Goal: Contribute content: Add original content to the website for others to see

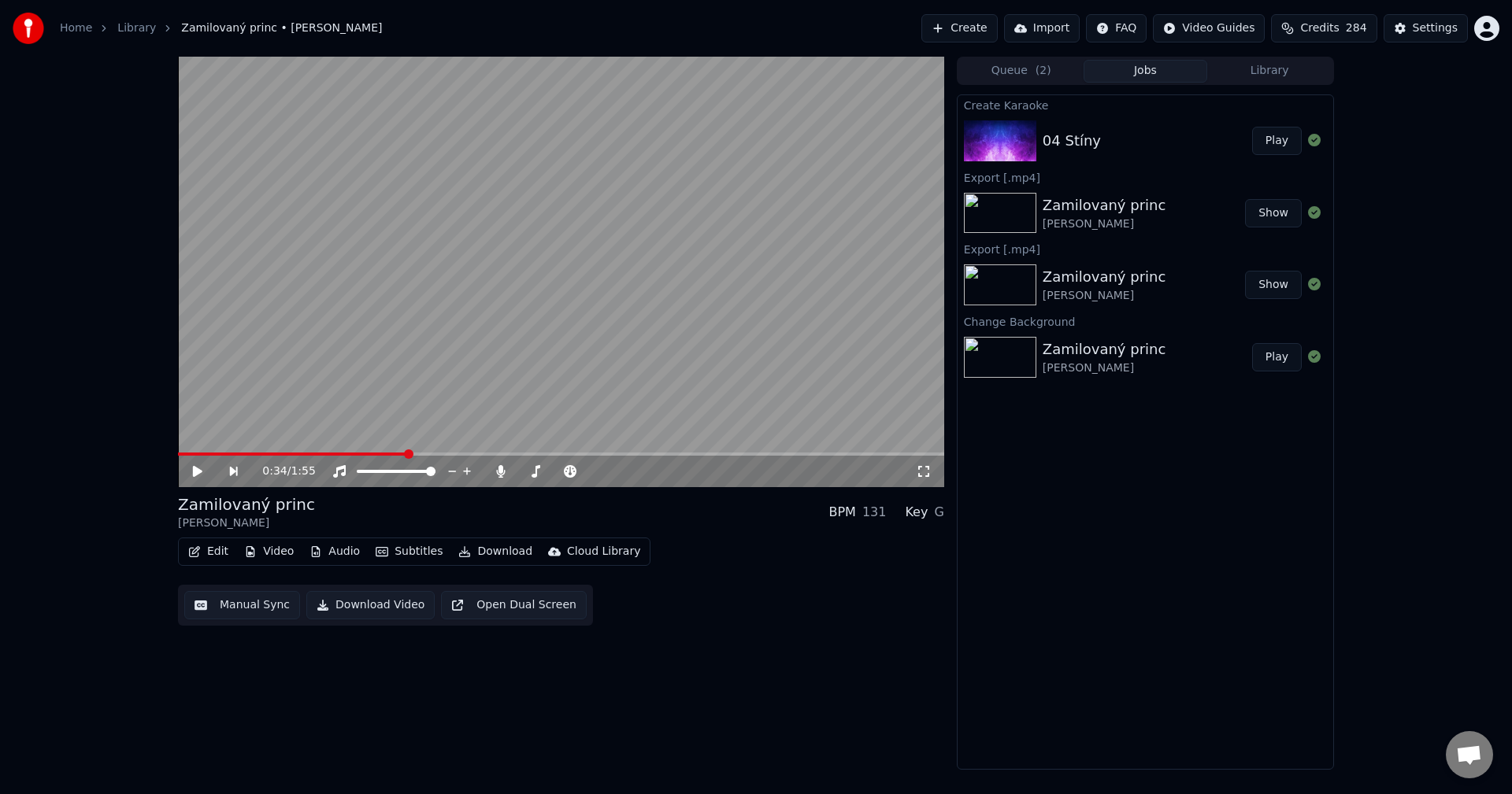
click at [1251, 68] on button "Library" at bounding box center [1269, 71] width 124 height 23
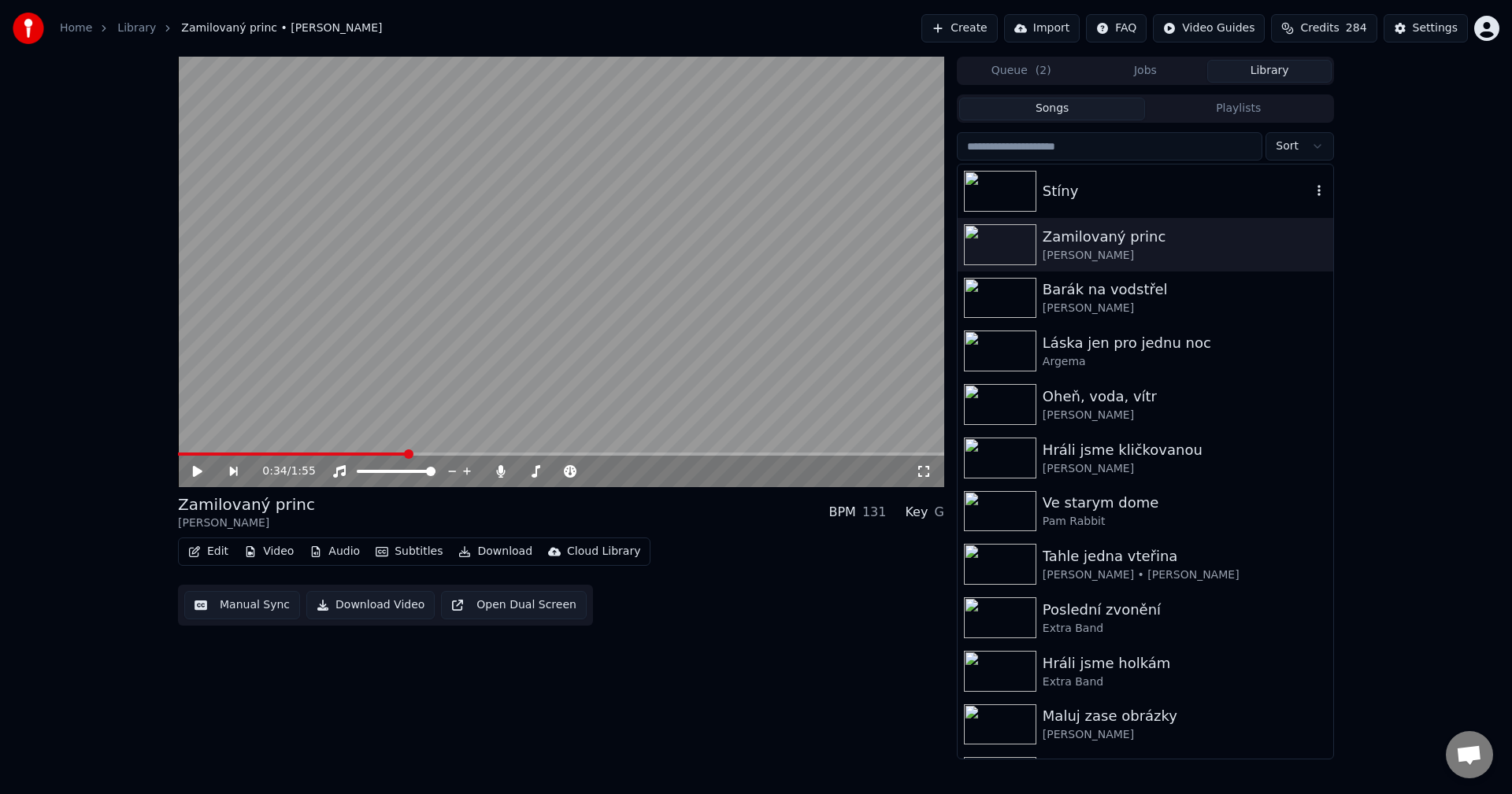
click at [1130, 192] on div "Stíny" at bounding box center [1177, 191] width 269 height 22
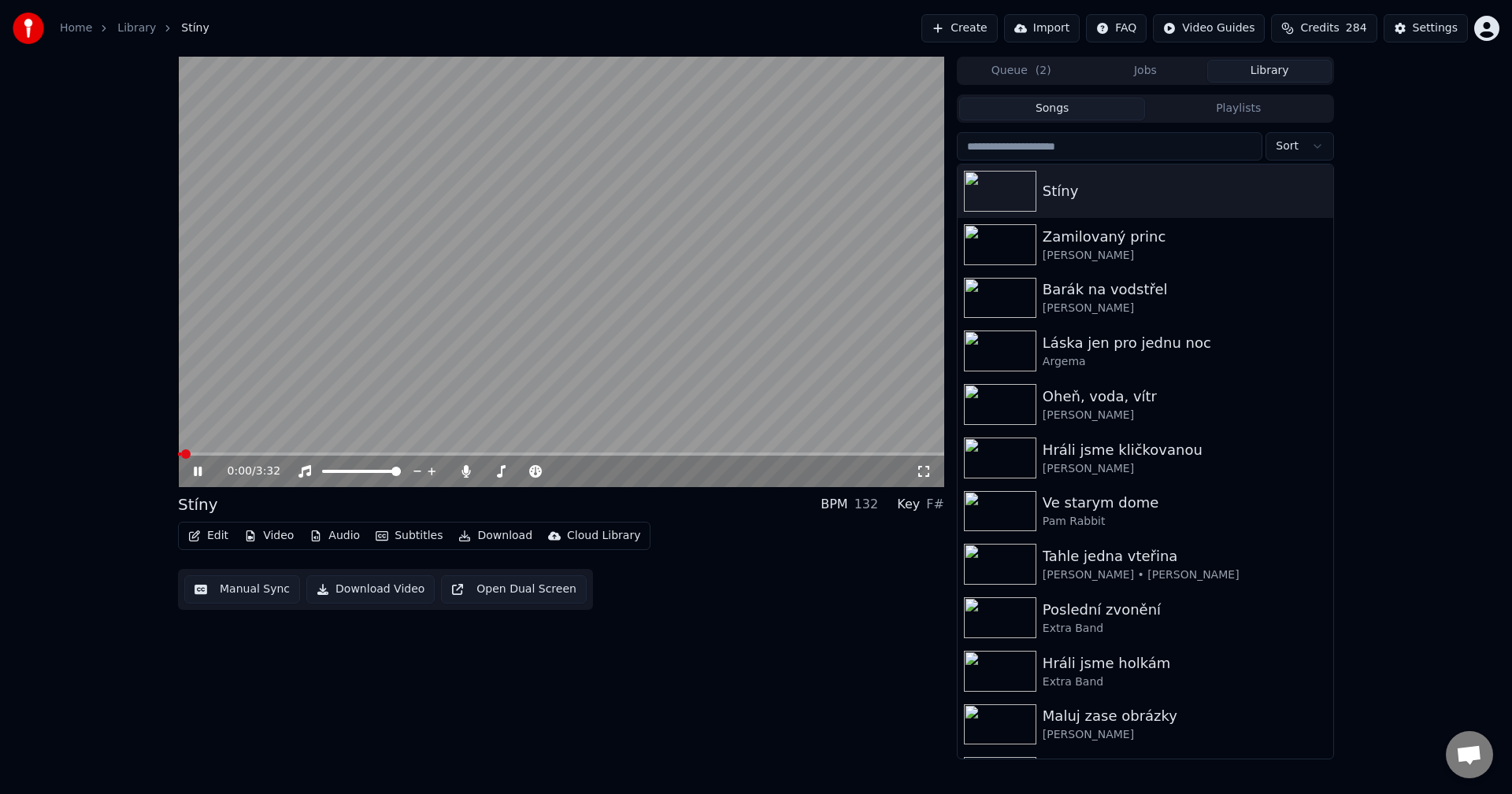
click at [233, 593] on button "Manual Sync" at bounding box center [242, 590] width 115 height 28
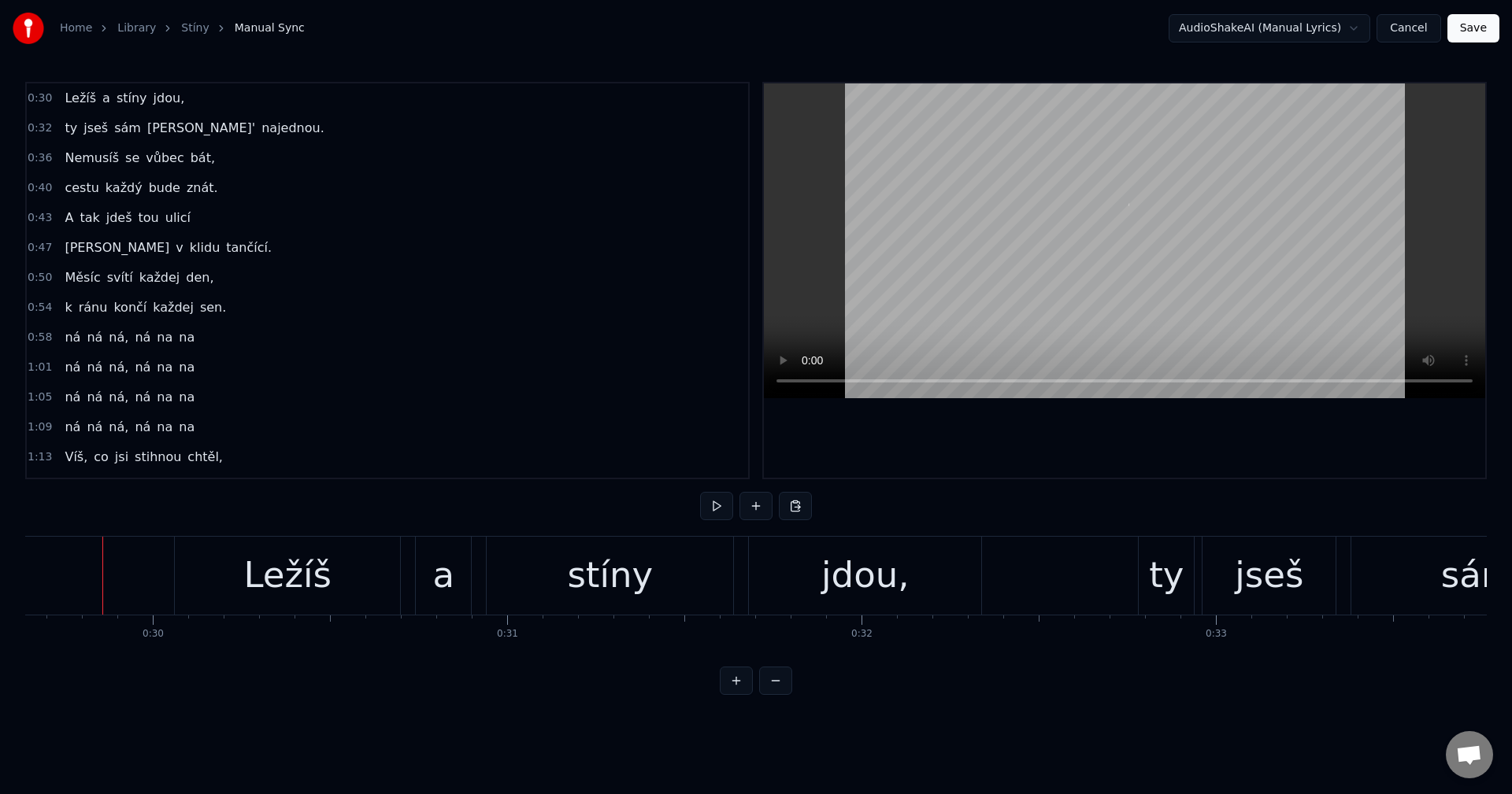
scroll to position [0, 10501]
click at [712, 516] on button at bounding box center [717, 506] width 34 height 28
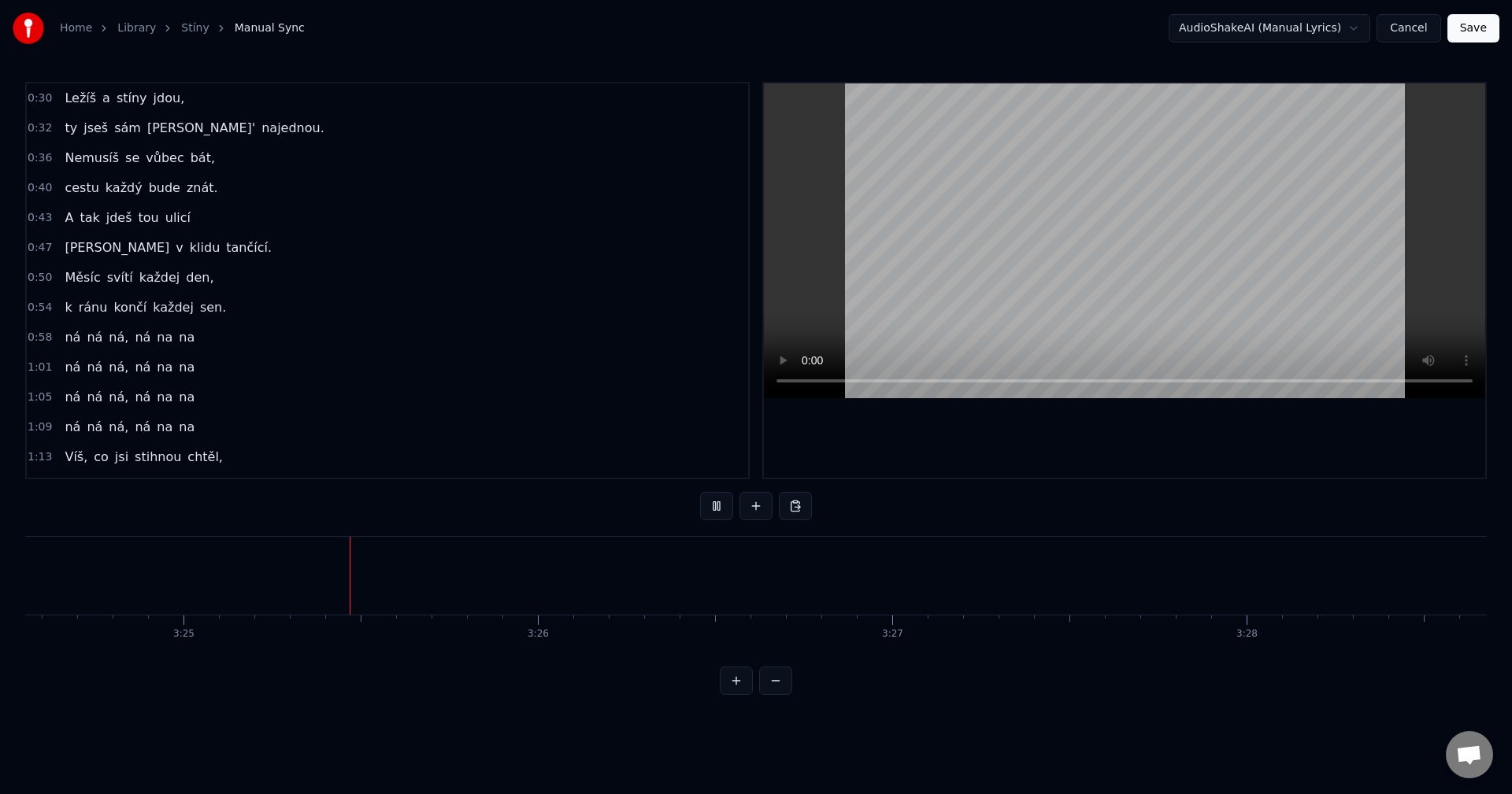
scroll to position [0, 72508]
click at [1406, 34] on button "Cancel" at bounding box center [1408, 28] width 63 height 28
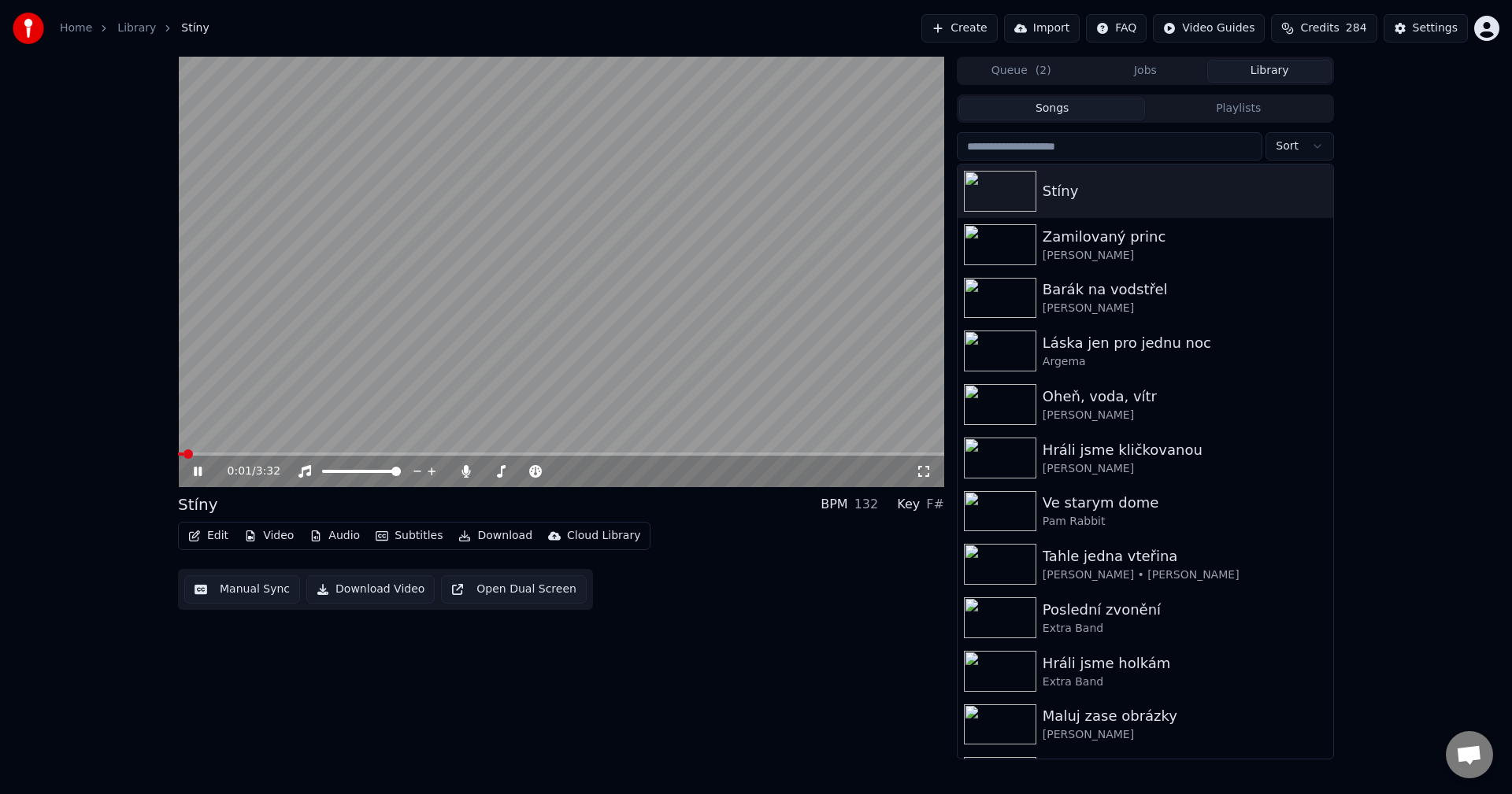
click at [194, 468] on icon at bounding box center [209, 471] width 37 height 12
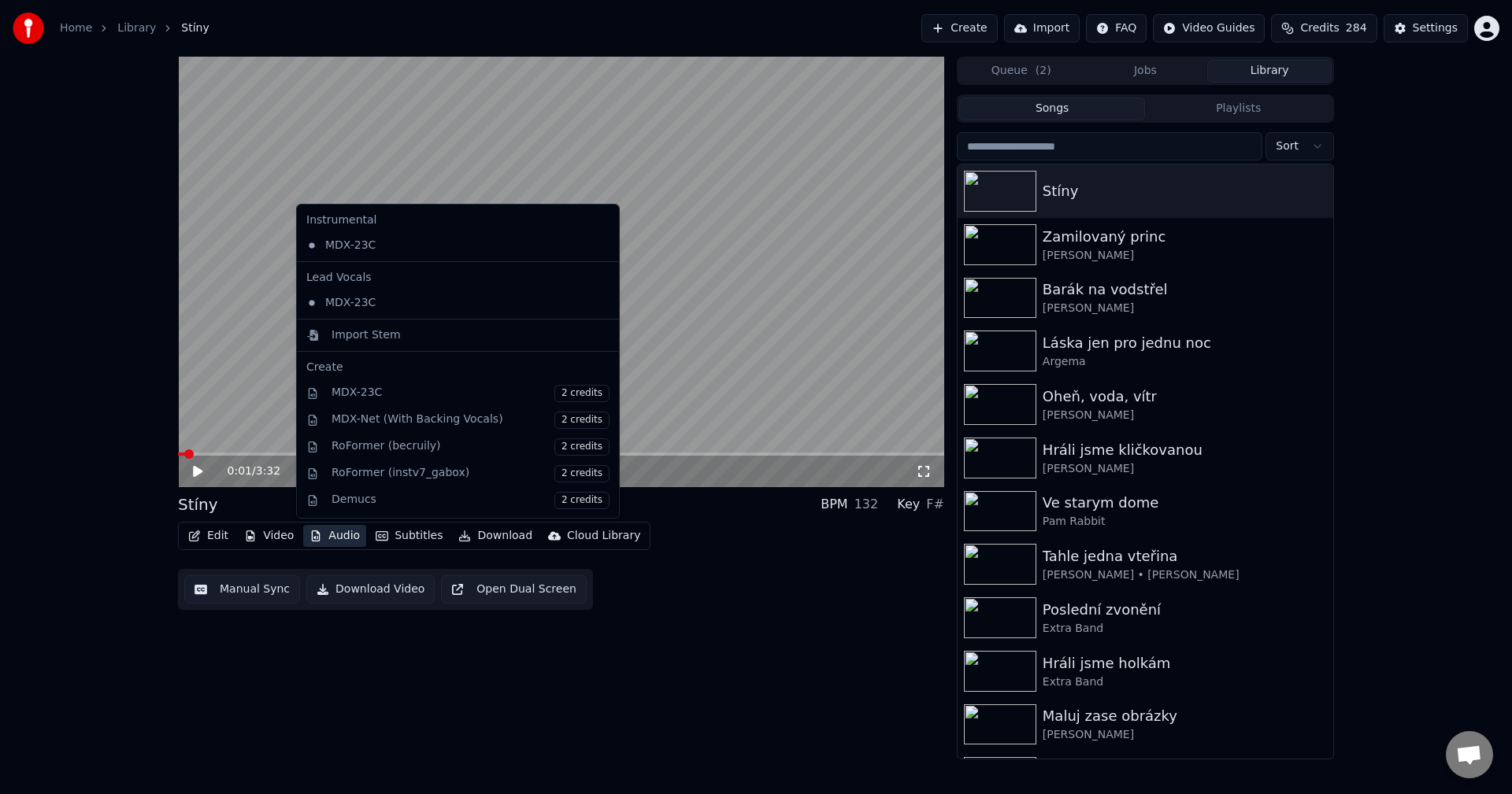
click at [328, 538] on button "Audio" at bounding box center [334, 536] width 63 height 22
click at [424, 335] on div "Import Stem" at bounding box center [470, 336] width 278 height 16
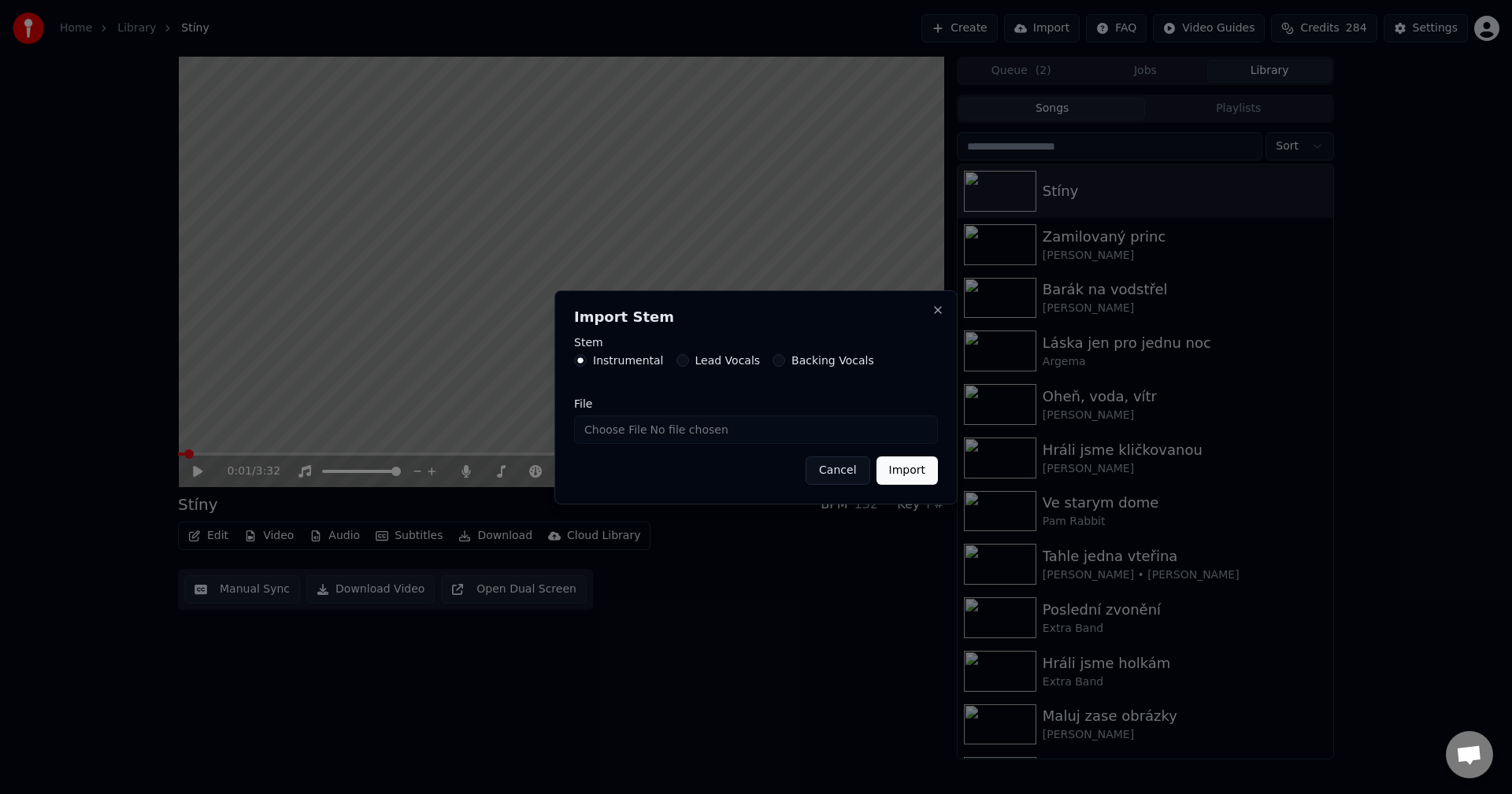
click at [645, 423] on input "File" at bounding box center [756, 430] width 364 height 28
type input "**********"
click at [911, 470] on button "Import" at bounding box center [907, 471] width 62 height 28
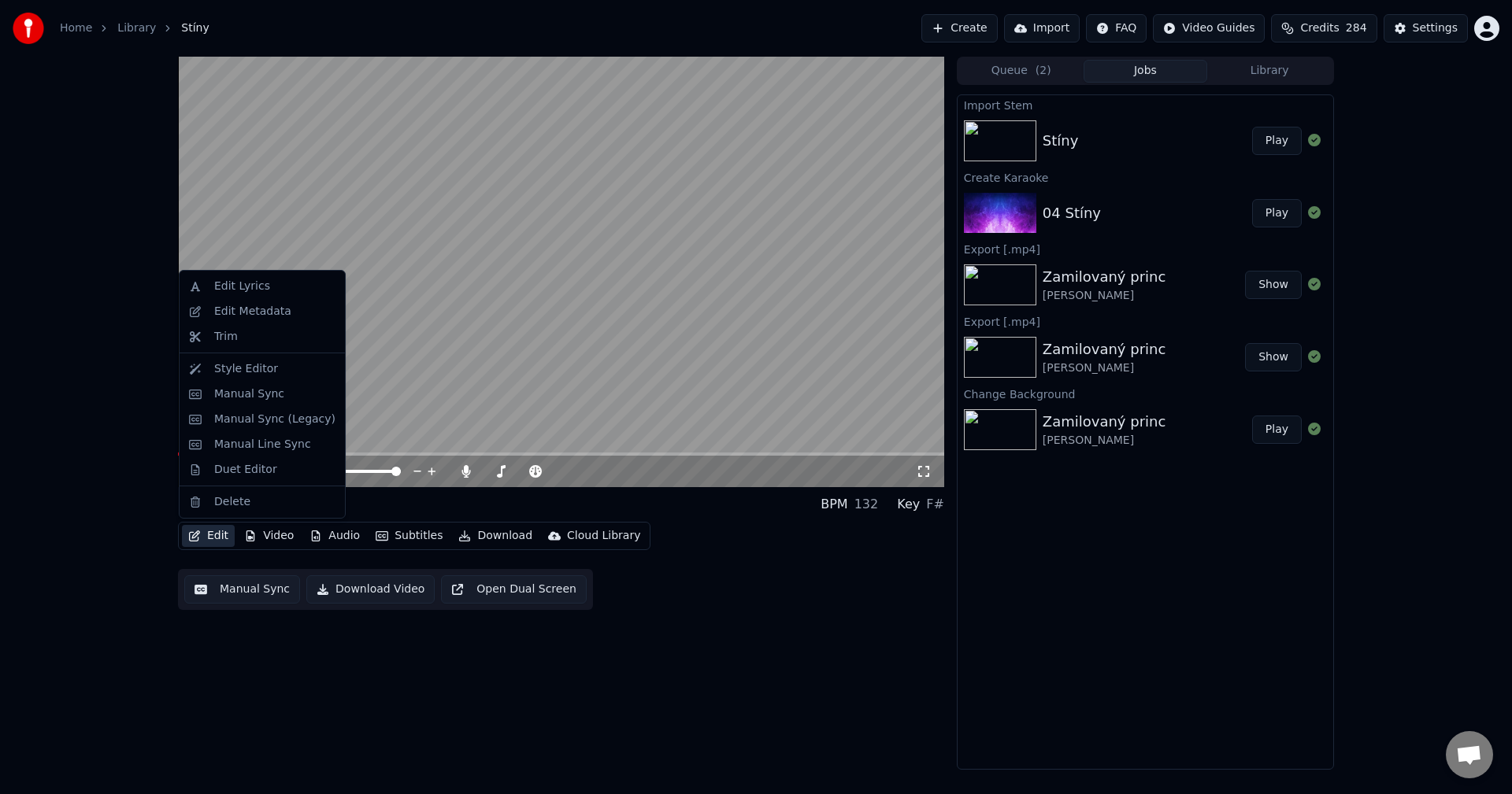
click at [203, 542] on button "Edit" at bounding box center [208, 536] width 53 height 22
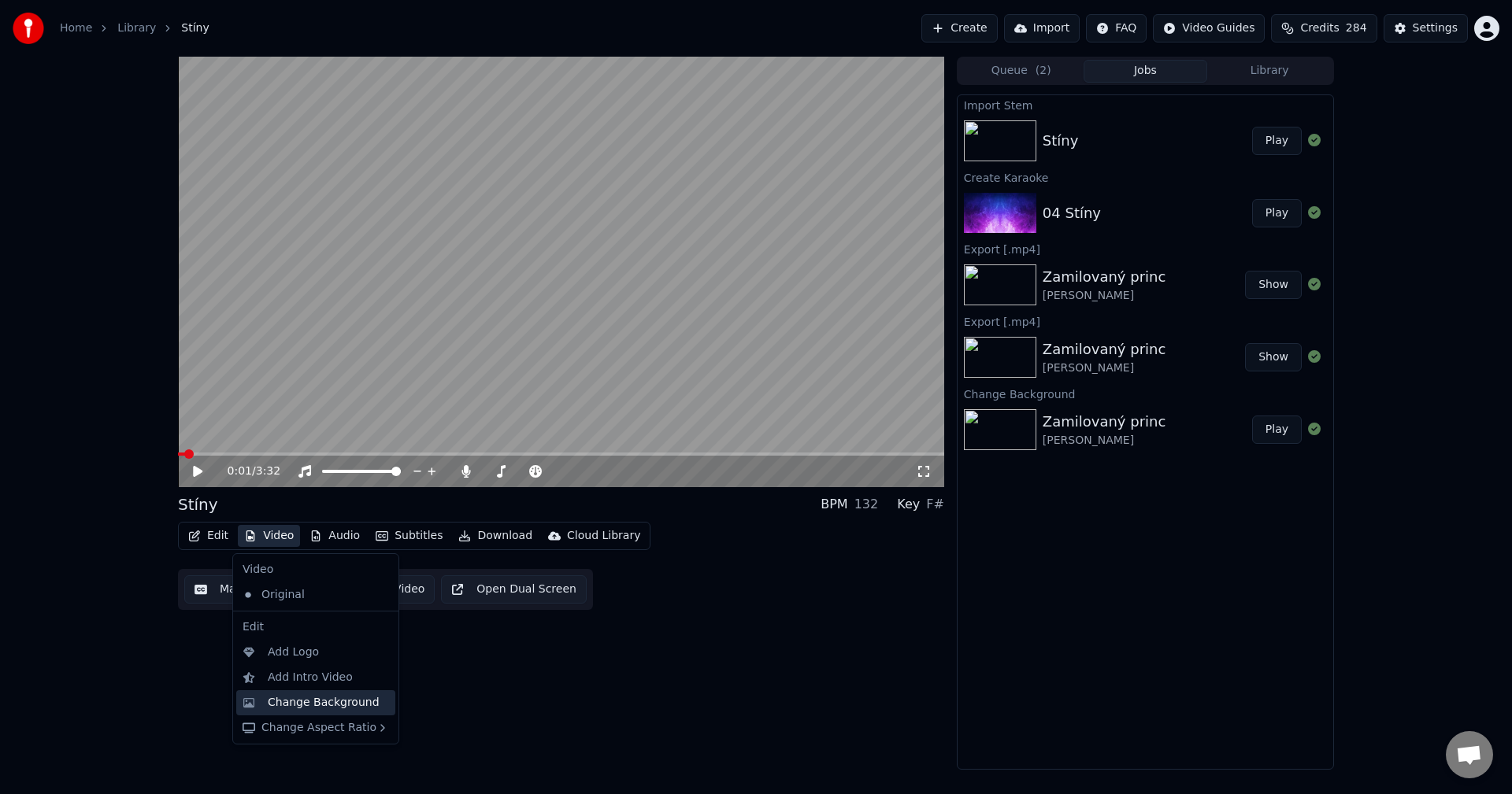
click at [309, 699] on div "Change Background" at bounding box center [324, 703] width 112 height 16
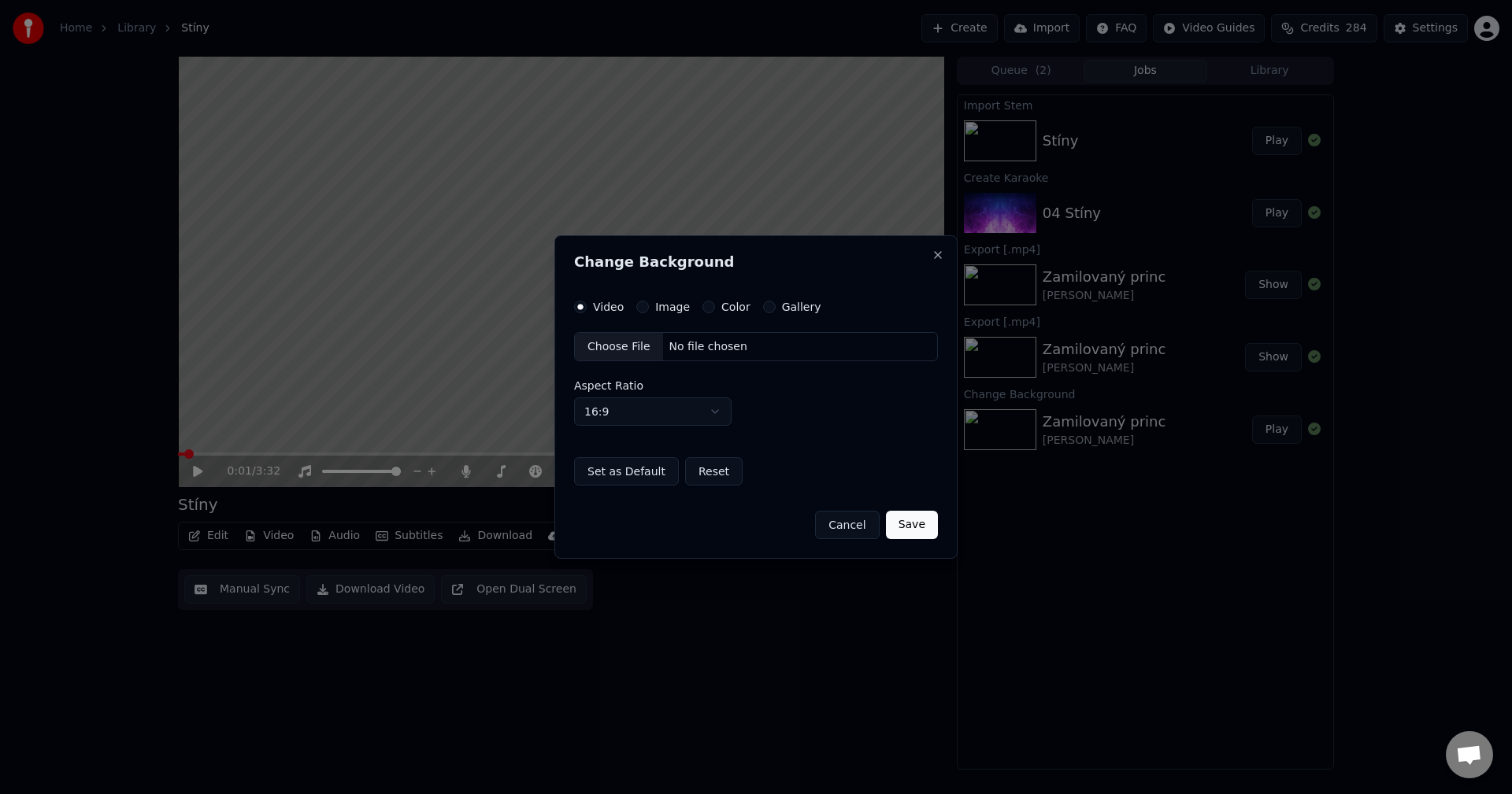
click at [692, 346] on div "No file chosen" at bounding box center [708, 347] width 91 height 16
click at [645, 306] on button "Image" at bounding box center [643, 307] width 12 height 12
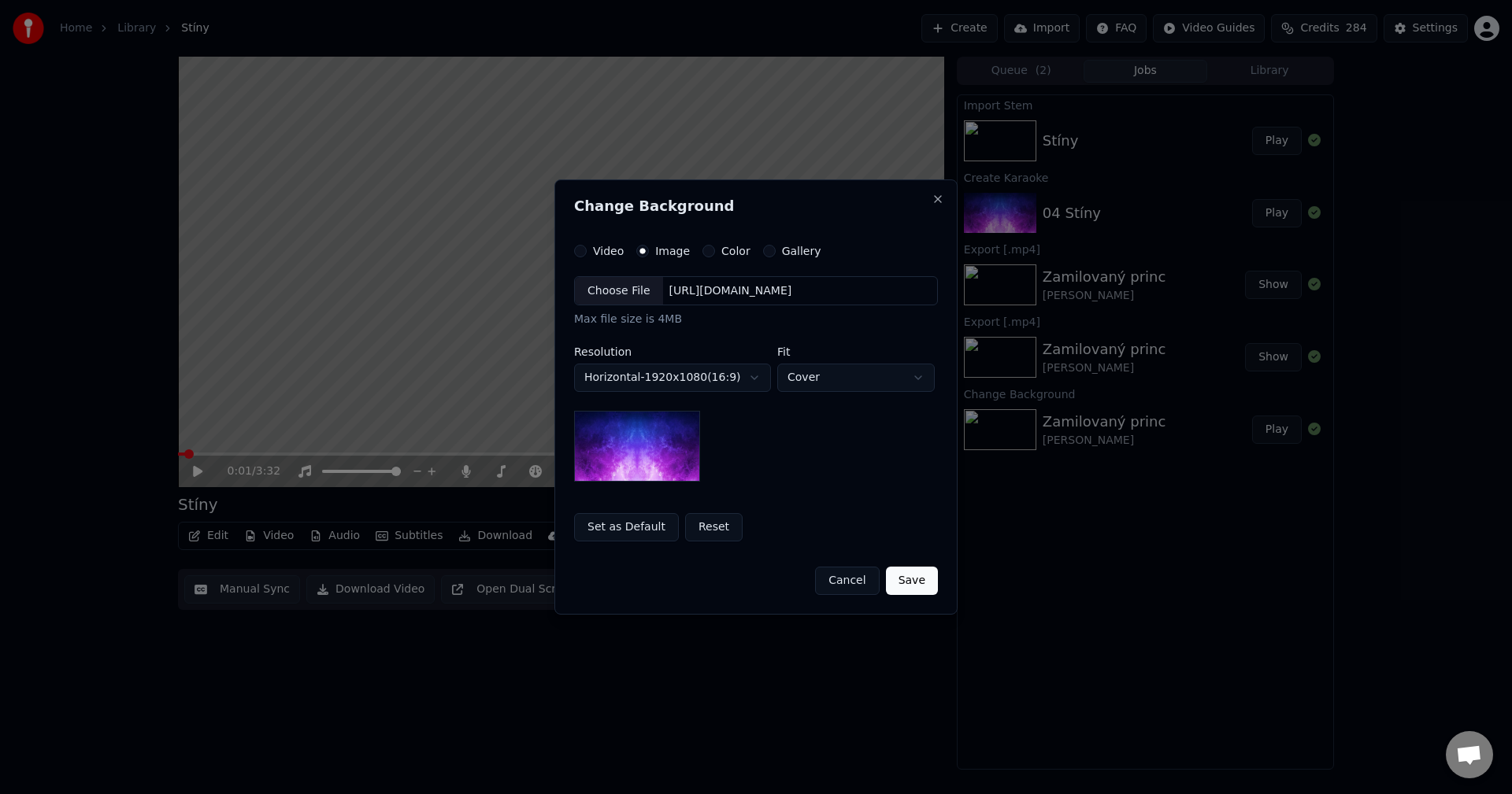
click at [705, 292] on div "[URL][DOMAIN_NAME]" at bounding box center [731, 292] width 136 height 16
click at [688, 371] on body "**********" at bounding box center [756, 397] width 1512 height 794
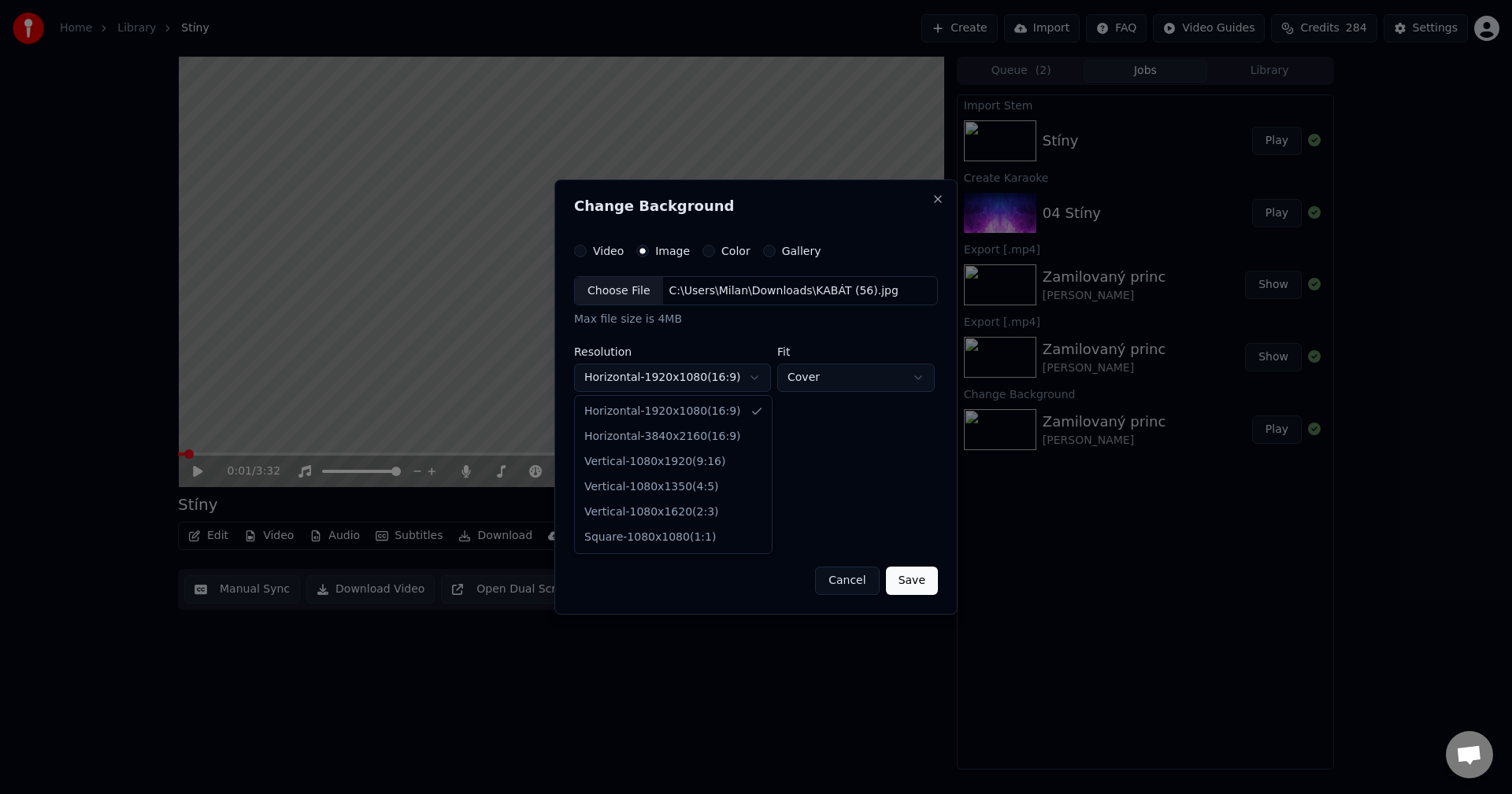
select select "*********"
click at [914, 571] on button "Save" at bounding box center [912, 581] width 52 height 28
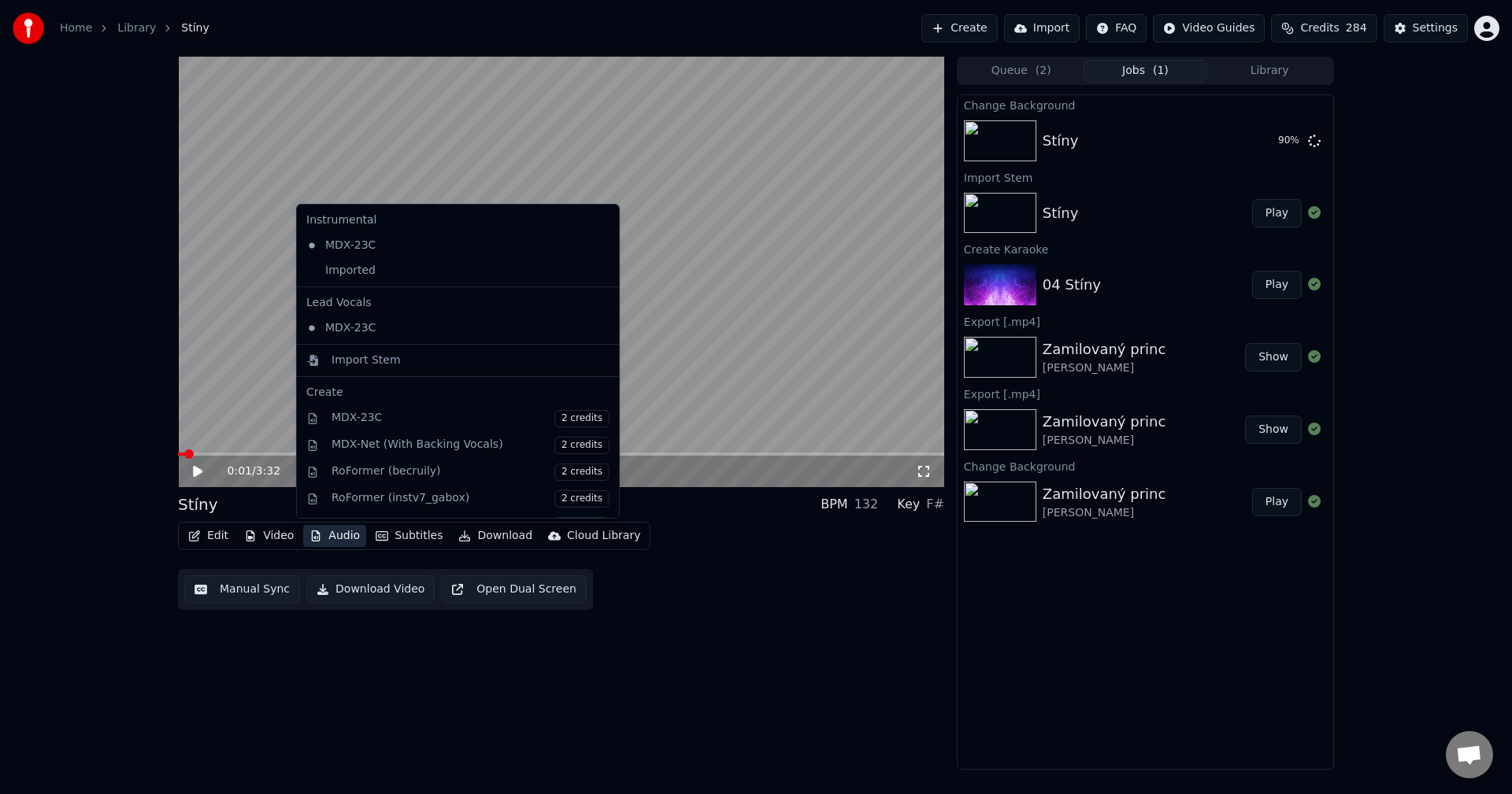
click at [340, 541] on button "Audio" at bounding box center [334, 536] width 63 height 22
click at [390, 282] on div "Imported" at bounding box center [445, 271] width 292 height 26
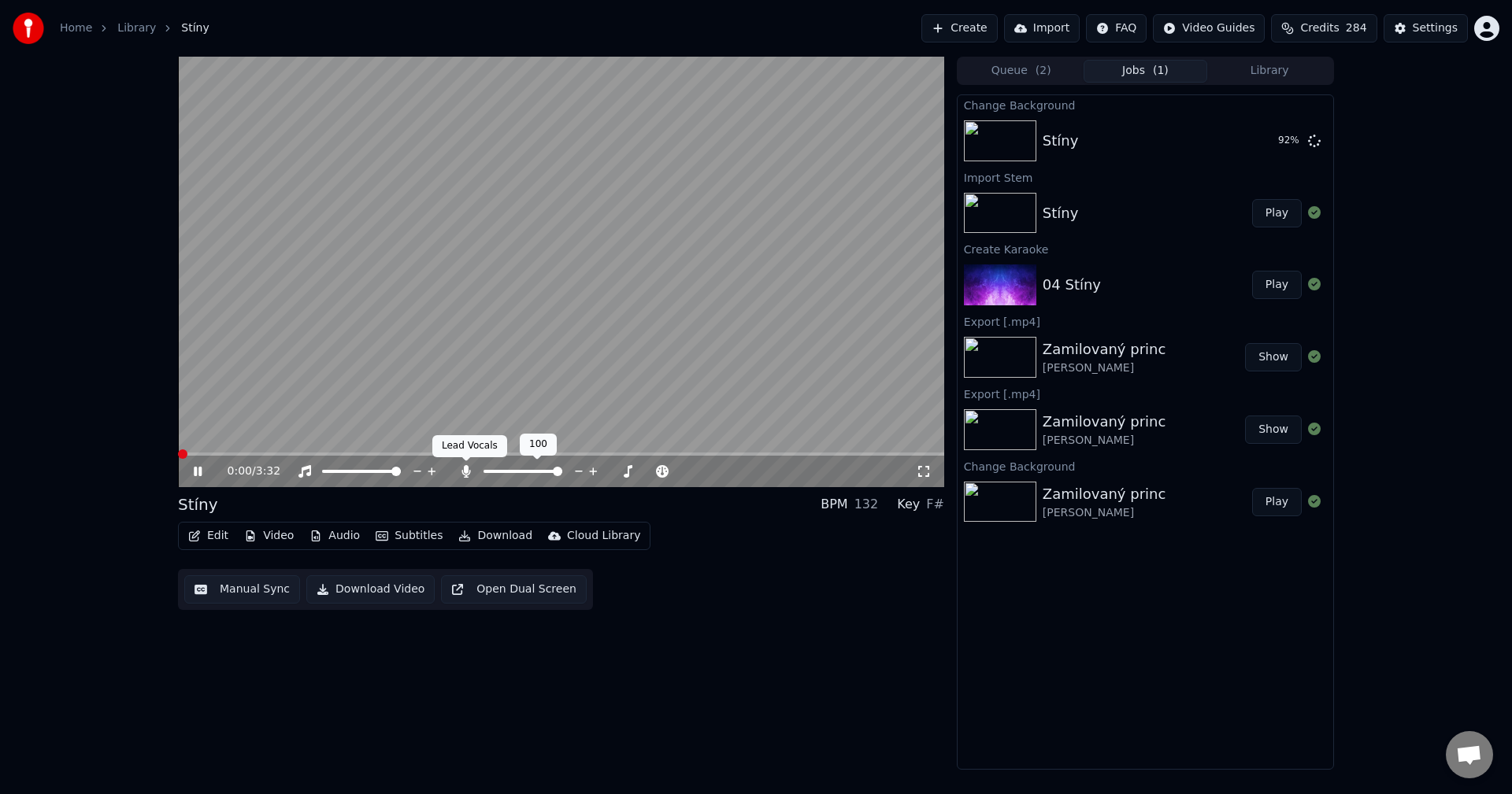
click at [461, 466] on icon at bounding box center [466, 471] width 16 height 12
click at [221, 453] on span at bounding box center [561, 455] width 766 height 4
click at [272, 454] on span at bounding box center [561, 455] width 766 height 4
click at [196, 475] on icon at bounding box center [197, 471] width 8 height 10
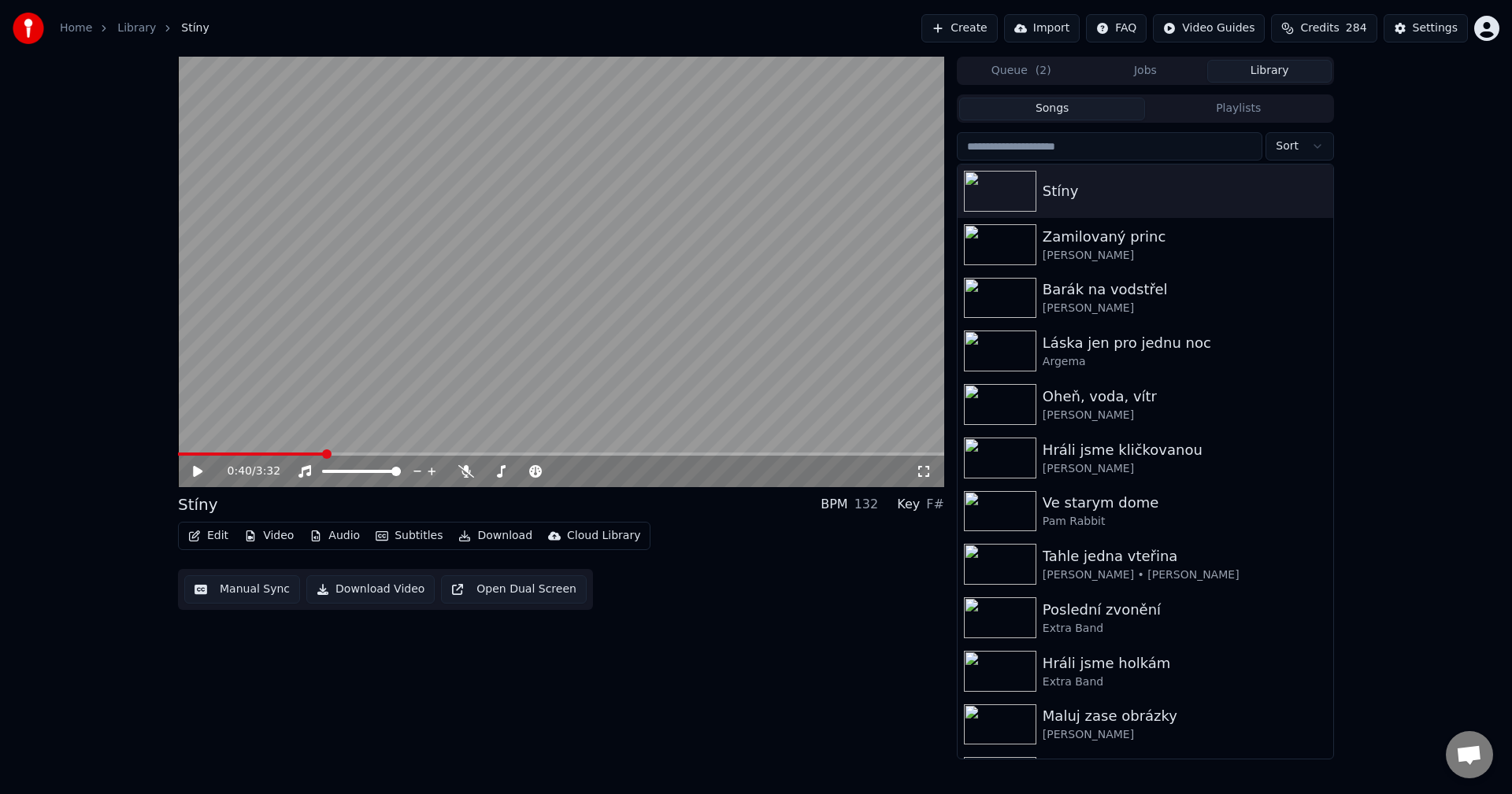
click at [1264, 71] on button "Library" at bounding box center [1269, 71] width 124 height 23
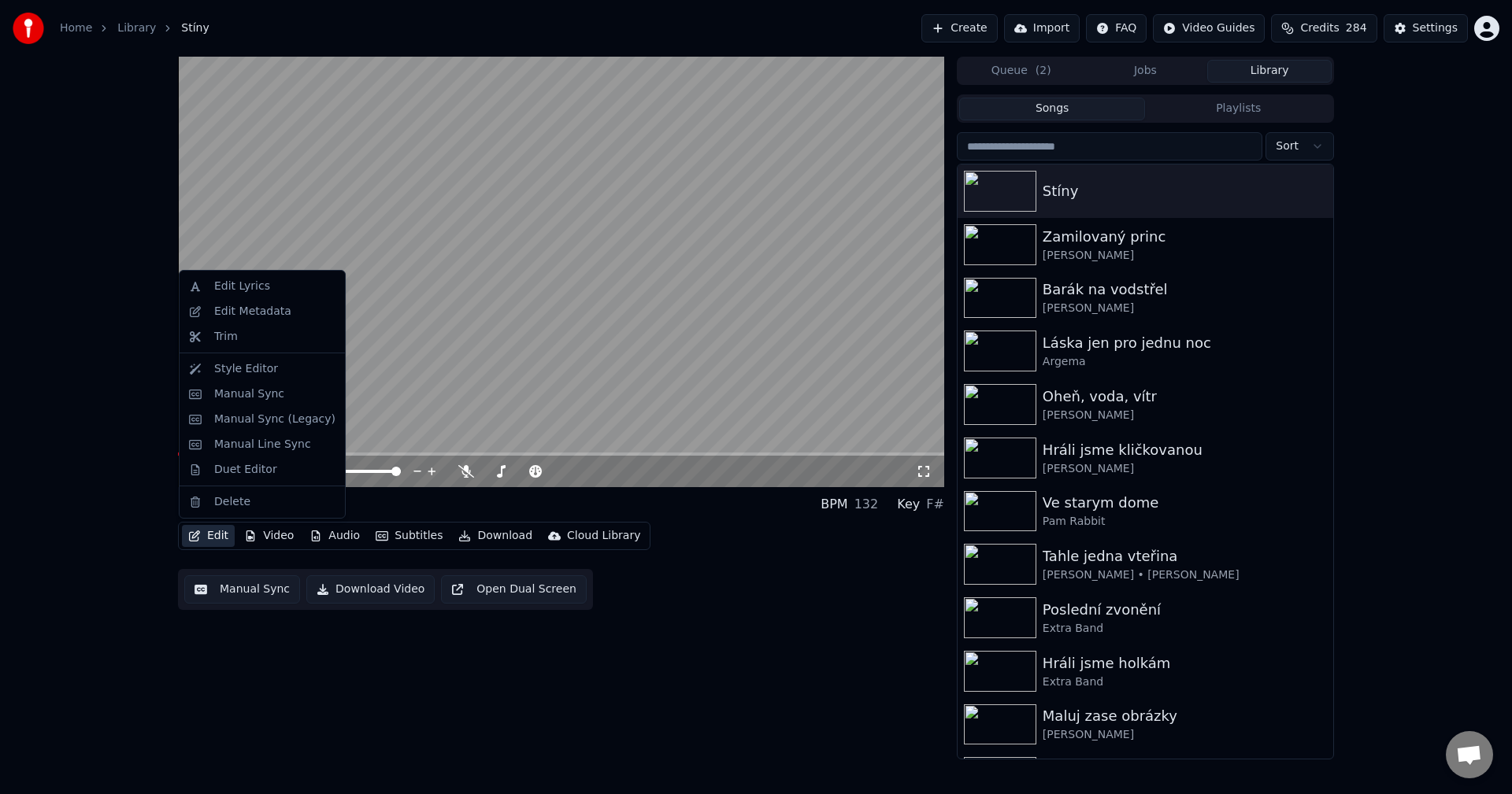
click at [216, 542] on button "Edit" at bounding box center [208, 536] width 53 height 22
click at [272, 318] on div "Edit Metadata" at bounding box center [253, 312] width 78 height 16
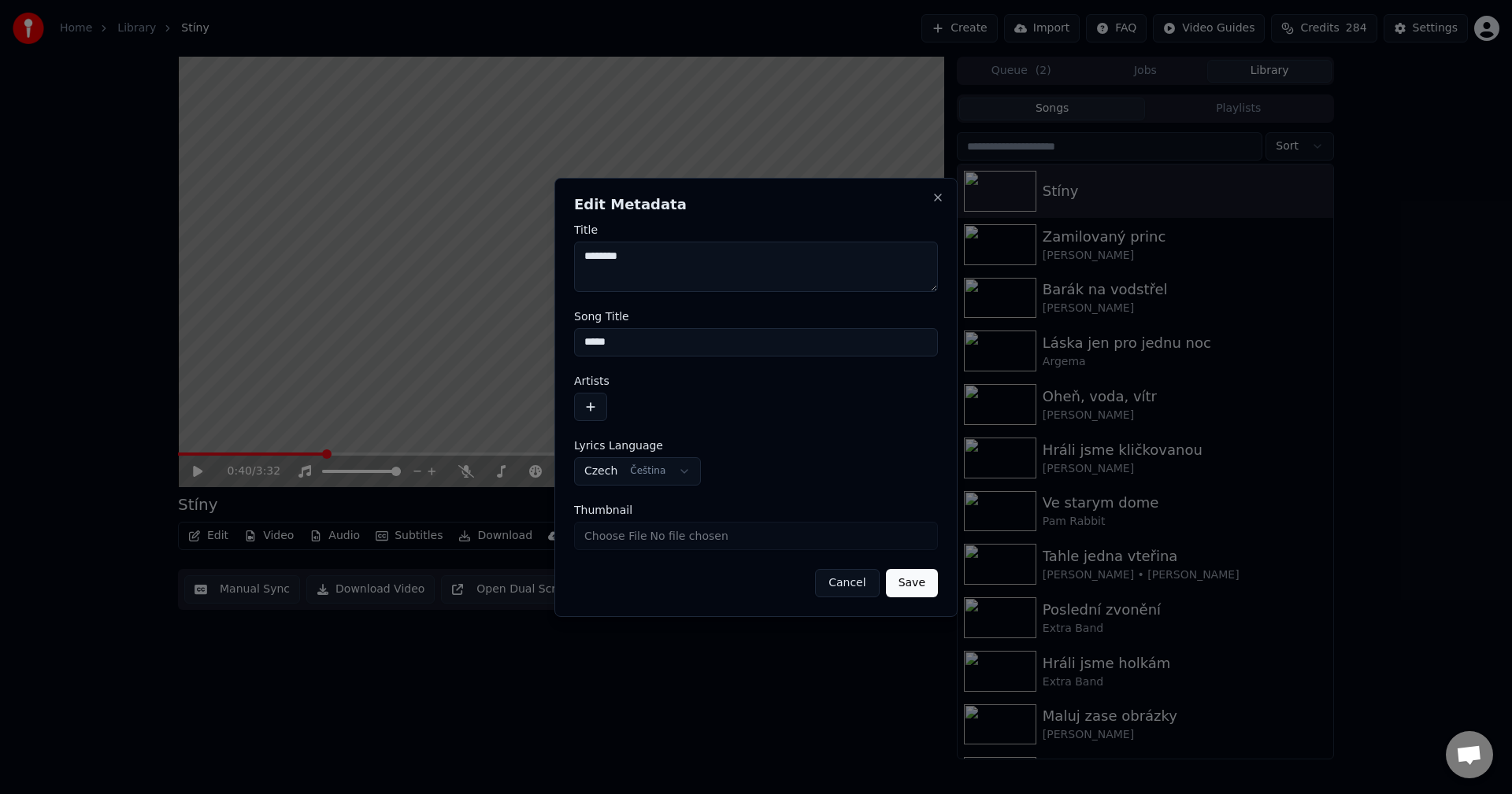
click at [591, 406] on button "button" at bounding box center [591, 407] width 34 height 28
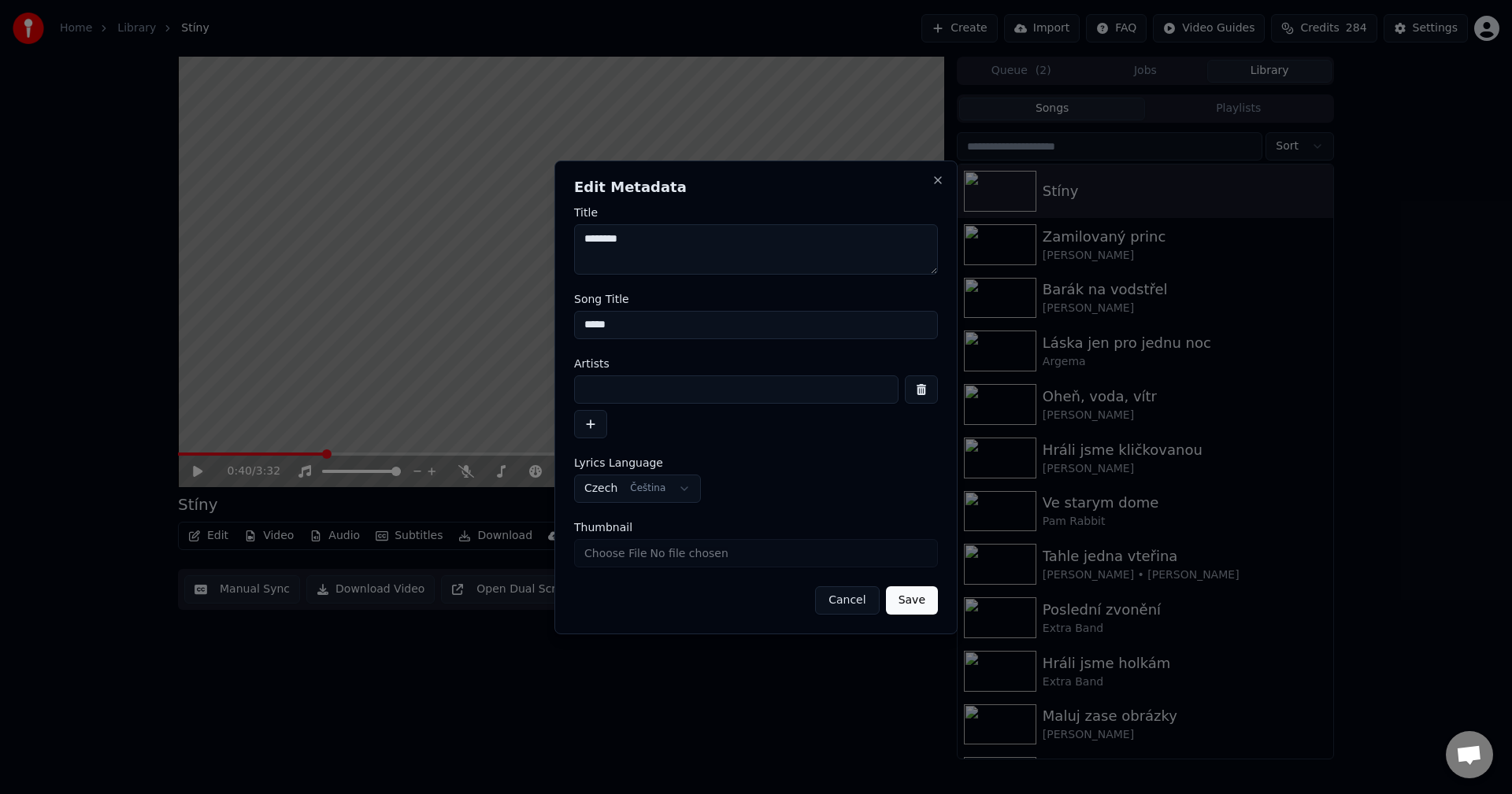
click at [596, 393] on input at bounding box center [736, 390] width 324 height 28
drag, startPoint x: 615, startPoint y: 392, endPoint x: 483, endPoint y: 409, distance: 133.1
click at [501, 405] on body "**********" at bounding box center [756, 397] width 1512 height 794
type input "****"
drag, startPoint x: 596, startPoint y: 247, endPoint x: 552, endPoint y: 240, distance: 44.6
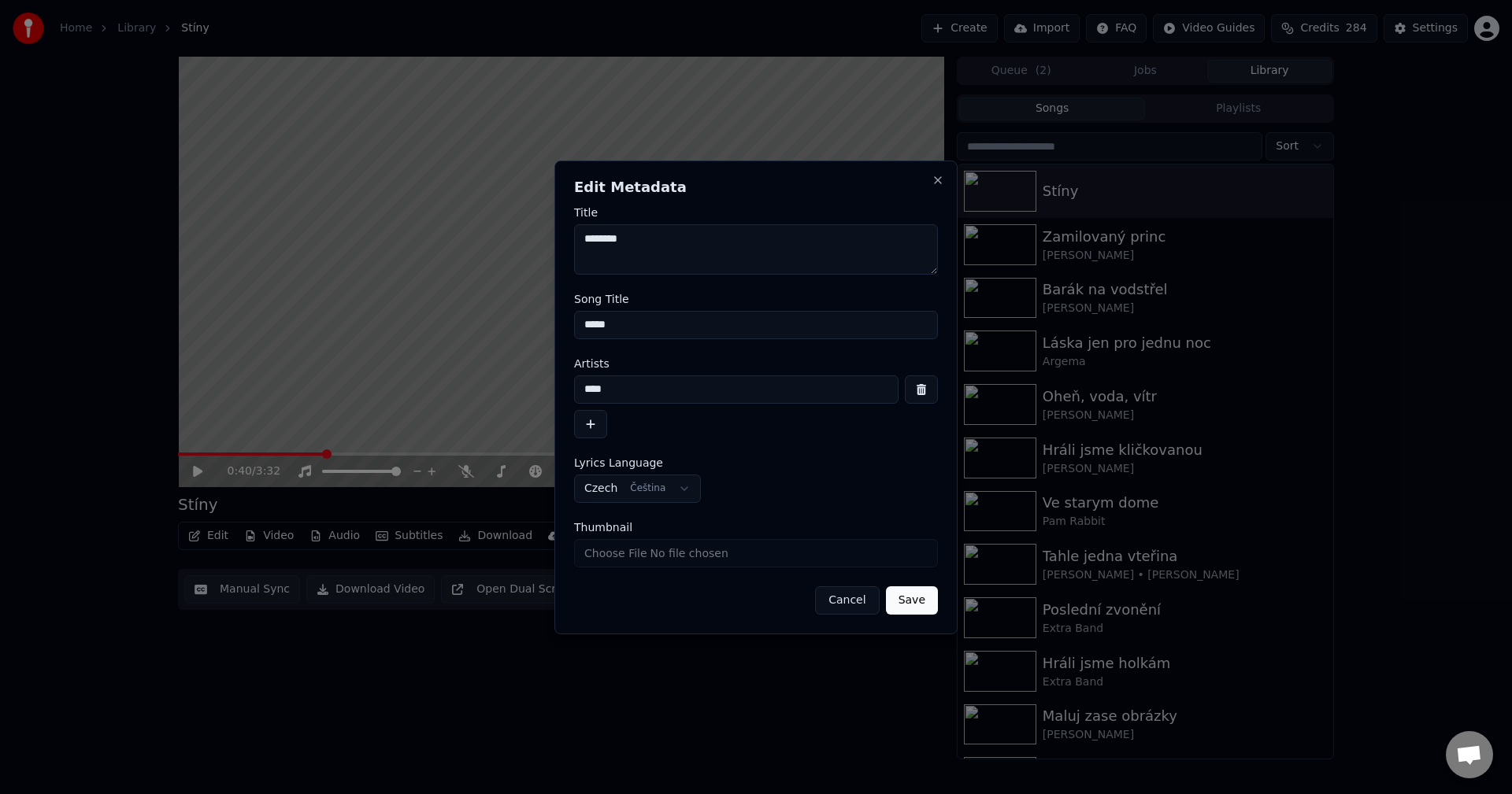
click at [551, 235] on body "**********" at bounding box center [756, 397] width 1512 height 794
paste textarea "**"
type textarea "**********"
click at [920, 601] on button "Save" at bounding box center [912, 600] width 52 height 28
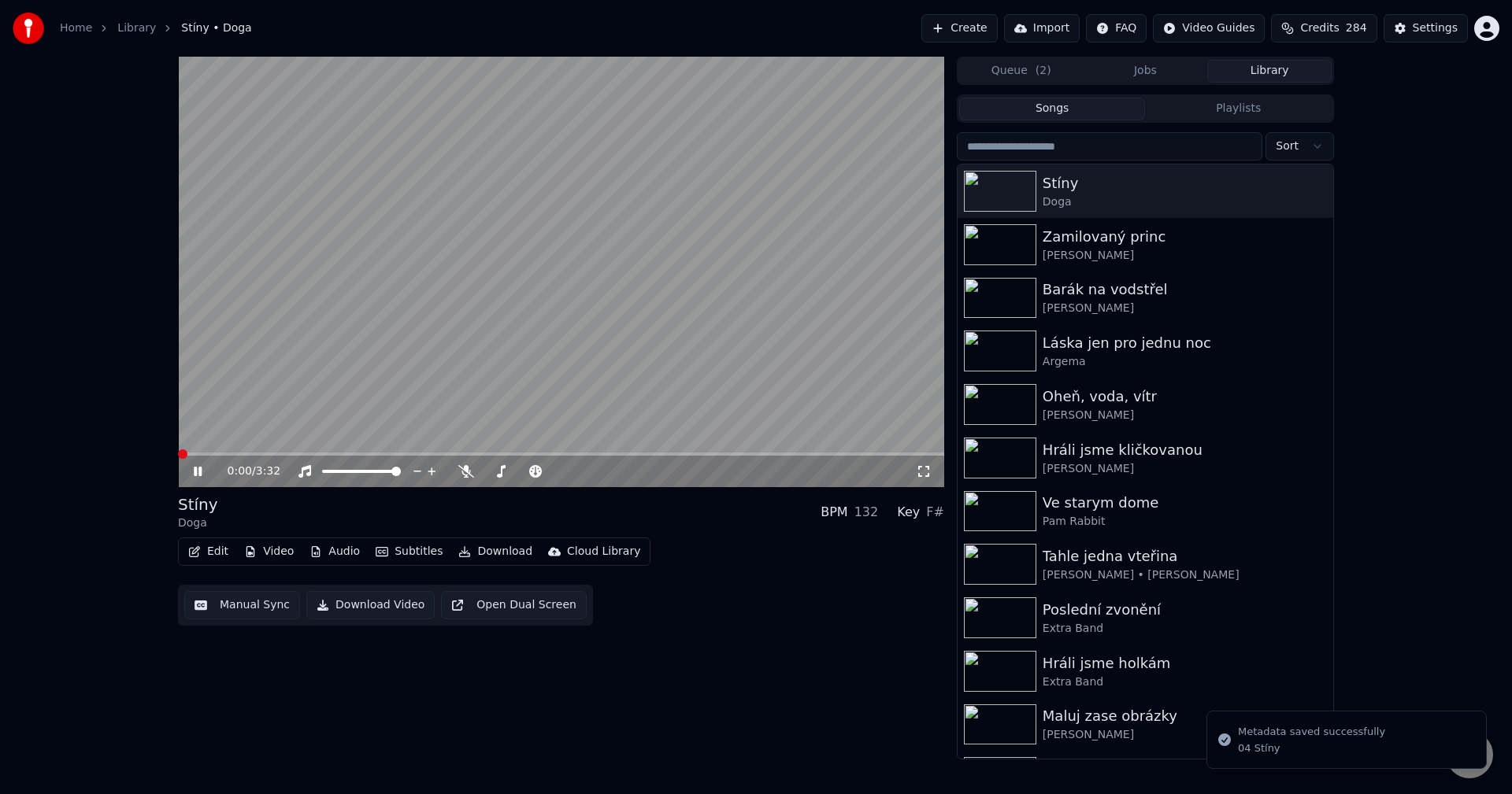
click at [197, 473] on icon at bounding box center [197, 471] width 8 height 10
